Goal: Task Accomplishment & Management: Use online tool/utility

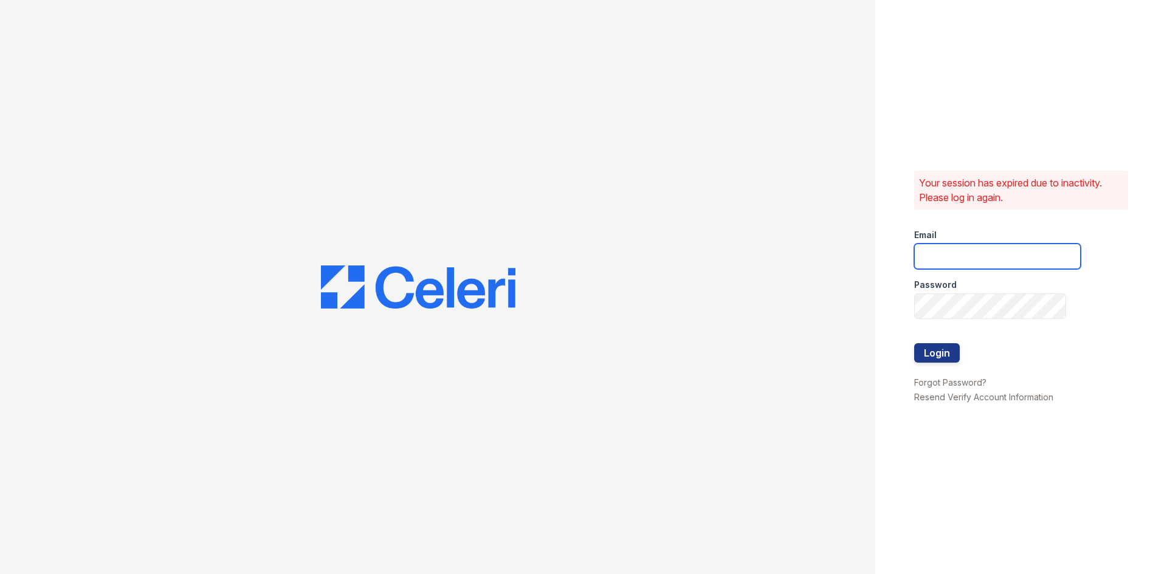
type input "[DOMAIN_NAME][EMAIL_ADDRESS][DOMAIN_NAME]"
click at [941, 336] on div at bounding box center [997, 331] width 167 height 24
click at [932, 351] on button "Login" at bounding box center [937, 352] width 46 height 19
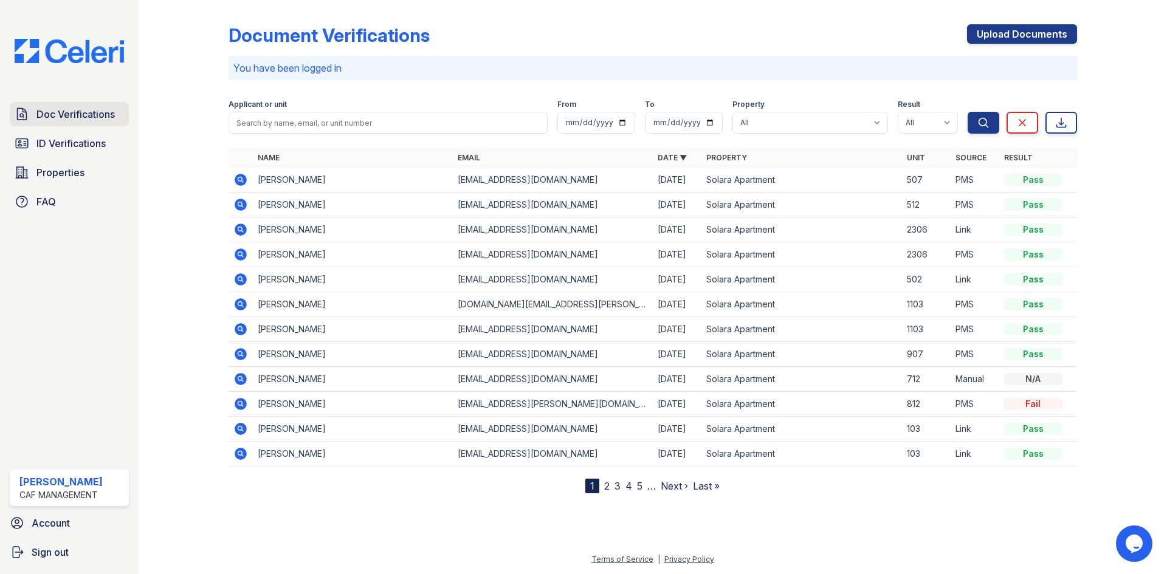
click at [93, 117] on span "Doc Verifications" at bounding box center [75, 114] width 78 height 15
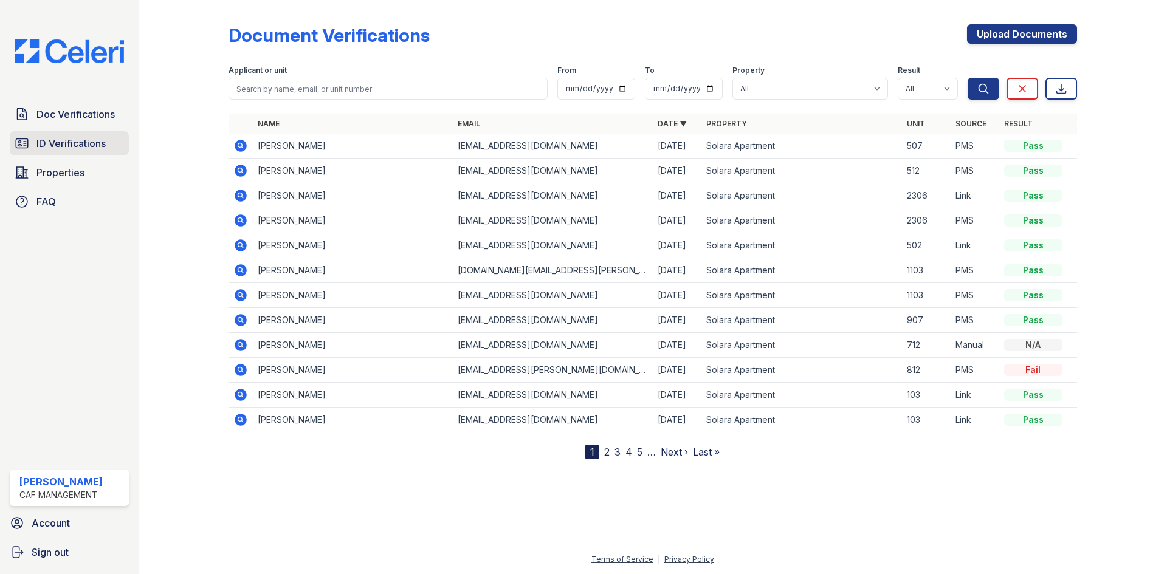
click at [86, 140] on span "ID Verifications" at bounding box center [70, 143] width 69 height 15
